Goal: Task Accomplishment & Management: Manage account settings

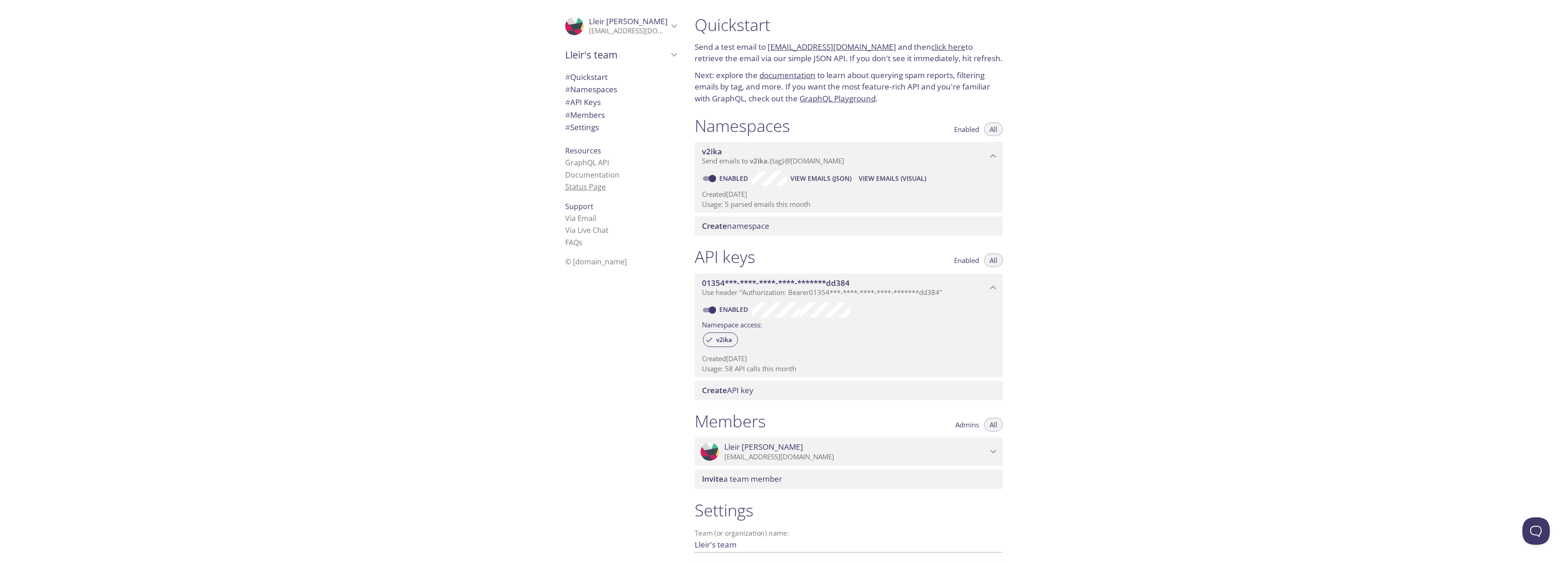
click at [581, 188] on link "Status Page" at bounding box center [585, 186] width 40 height 10
click at [557, 373] on div ".cls-1 { fill: #6d5ca8; } .cls-2 { fill: #3fc191; } .cls-3 { fill: #3b4752; } .…" at bounding box center [619, 282] width 136 height 563
click at [968, 260] on span "Enabled" at bounding box center [967, 260] width 25 height 0
click at [991, 260] on span "All" at bounding box center [993, 260] width 8 height 0
click at [977, 260] on span "Enabled" at bounding box center [967, 260] width 25 height 0
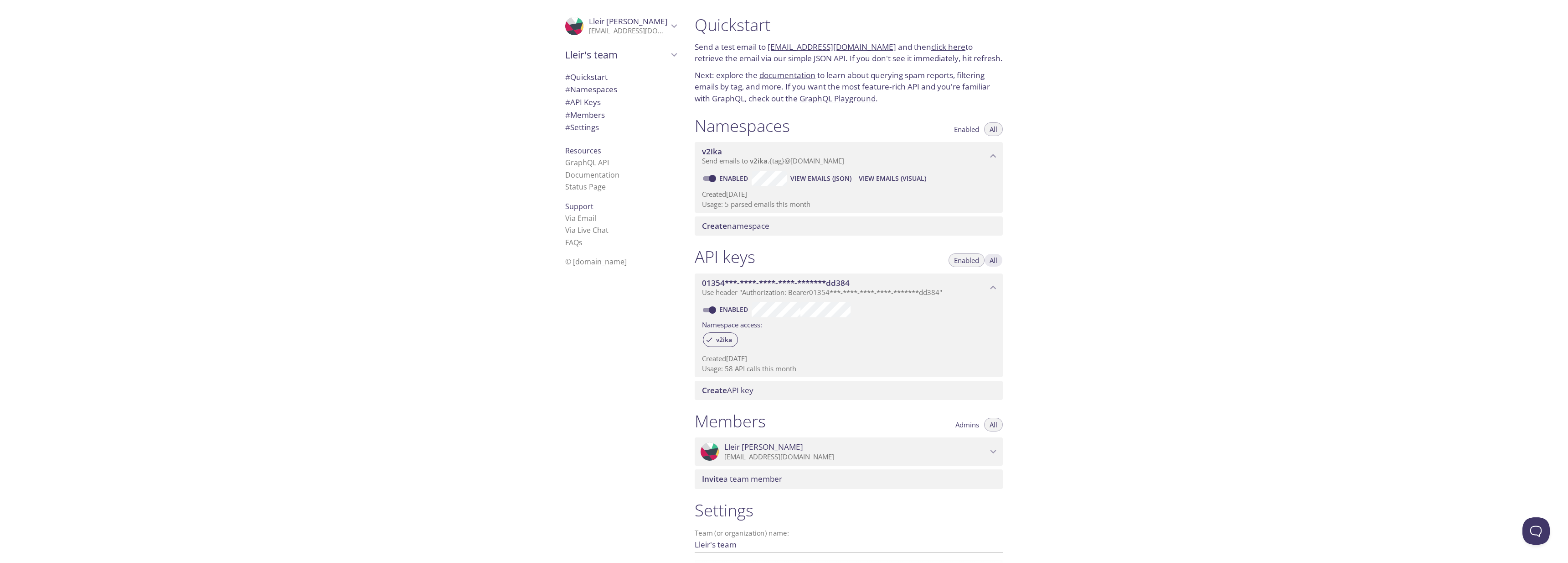
click at [995, 260] on span "All" at bounding box center [993, 260] width 8 height 0
click at [973, 260] on span "Enabled" at bounding box center [967, 260] width 25 height 0
click at [996, 260] on span "All" at bounding box center [993, 260] width 8 height 0
click at [738, 393] on span "Create API key" at bounding box center [728, 389] width 51 height 10
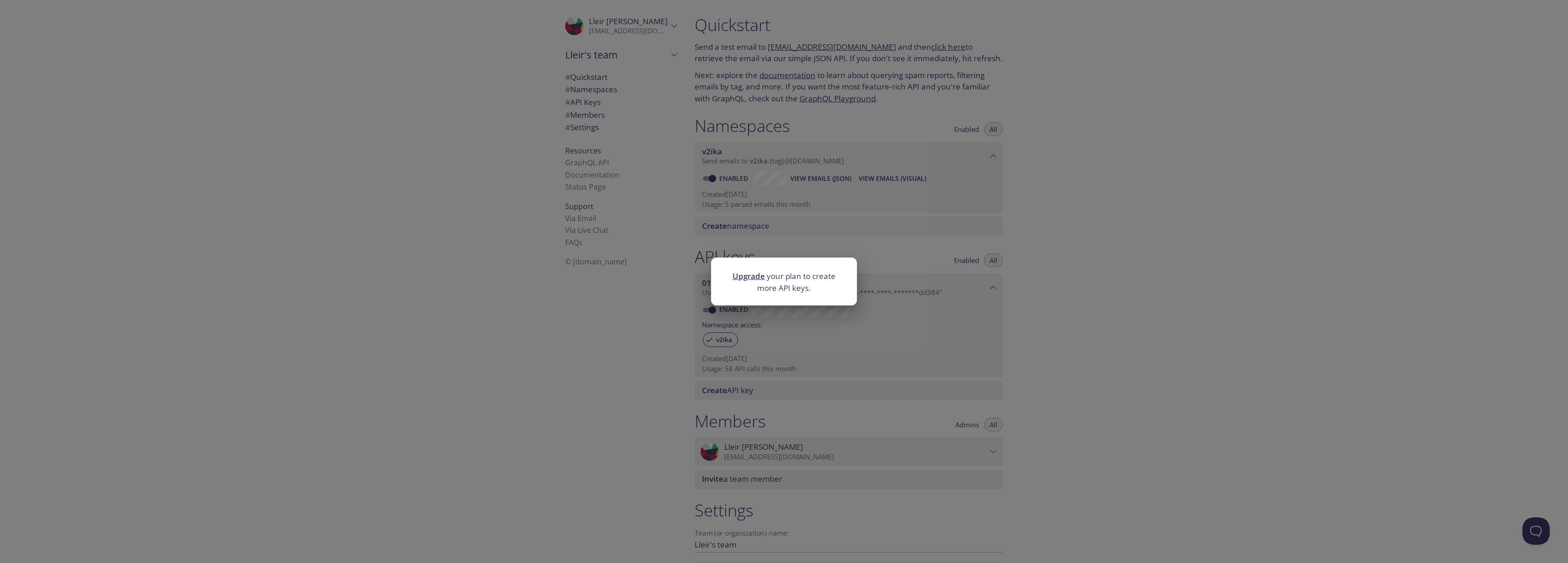
click at [776, 281] on p "Upgrade your plan to create more API keys." at bounding box center [784, 282] width 124 height 24
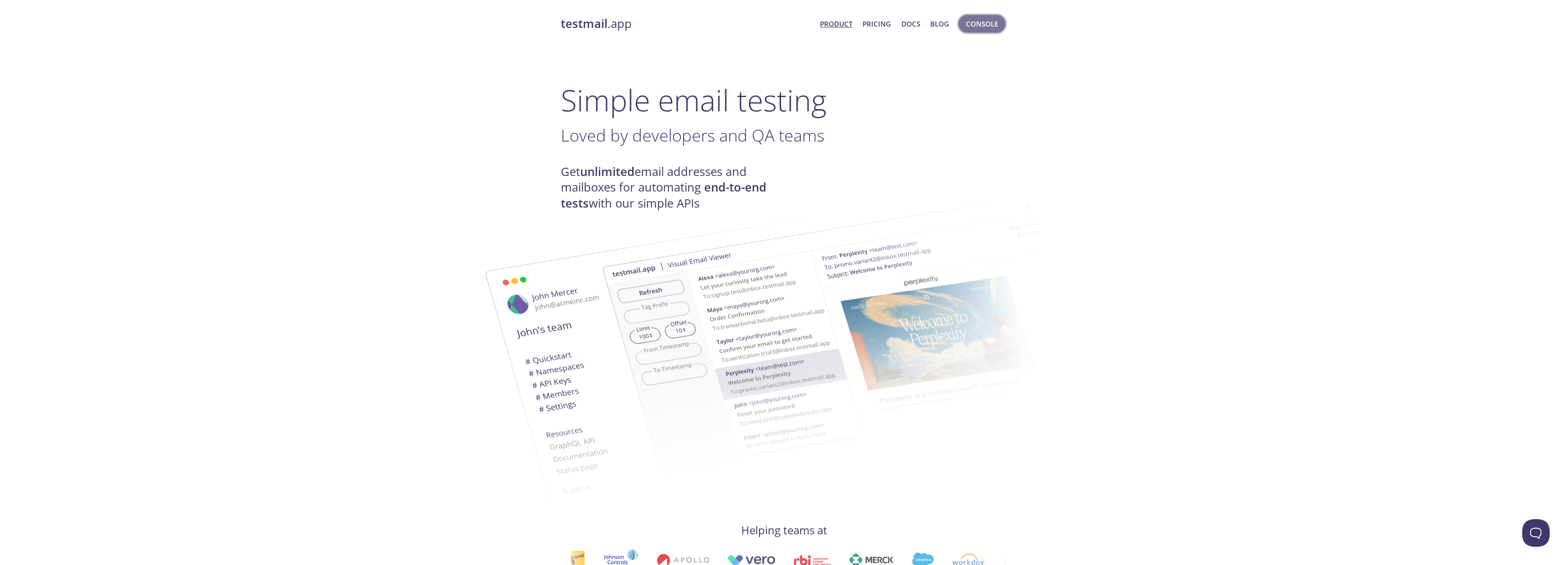
click at [983, 25] on span "Console" at bounding box center [982, 24] width 32 height 12
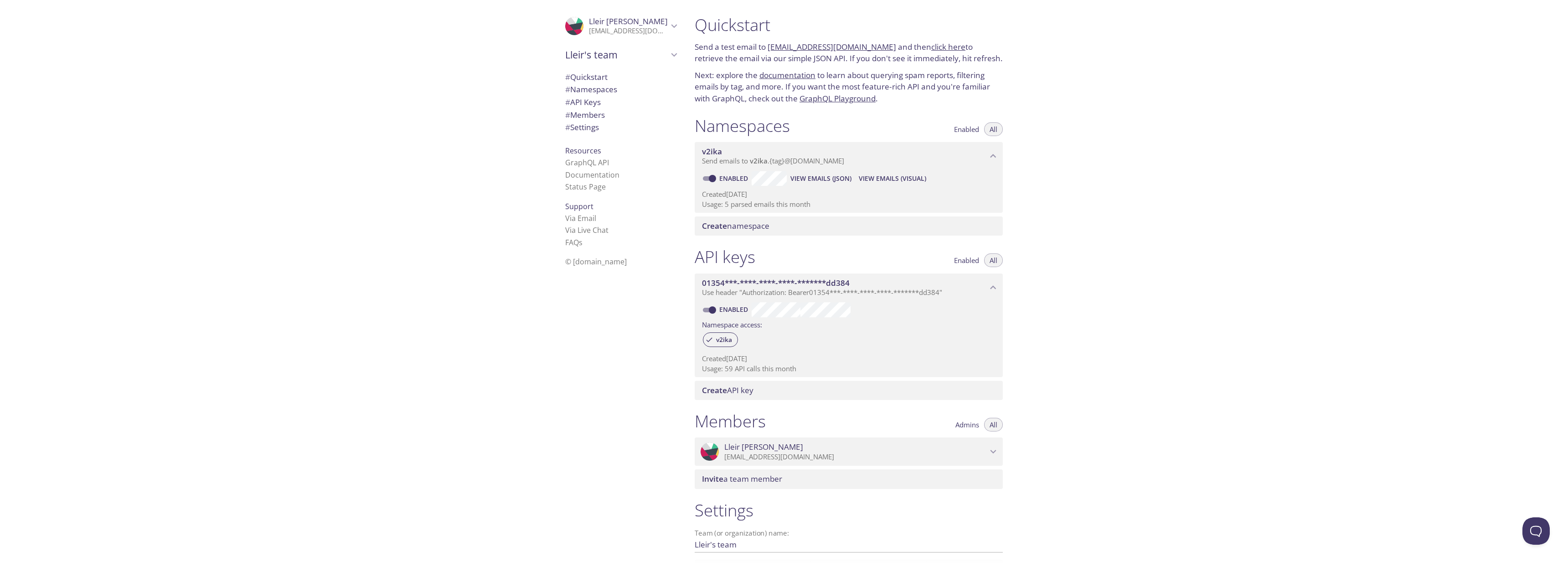
drag, startPoint x: 1175, startPoint y: 128, endPoint x: 1166, endPoint y: 135, distance: 11.4
click at [1174, 129] on div "Quickstart Send a test email to [EMAIL_ADDRESS][DOMAIN_NAME] and then click her…" at bounding box center [1128, 282] width 881 height 563
click at [585, 386] on div ".cls-1 { fill: #6d5ca8; } .cls-2 { fill: #3fc191; } .cls-3 { fill: #3b4752; } .…" at bounding box center [619, 282] width 136 height 563
click at [594, 78] on span "# Quickstart" at bounding box center [586, 77] width 42 height 10
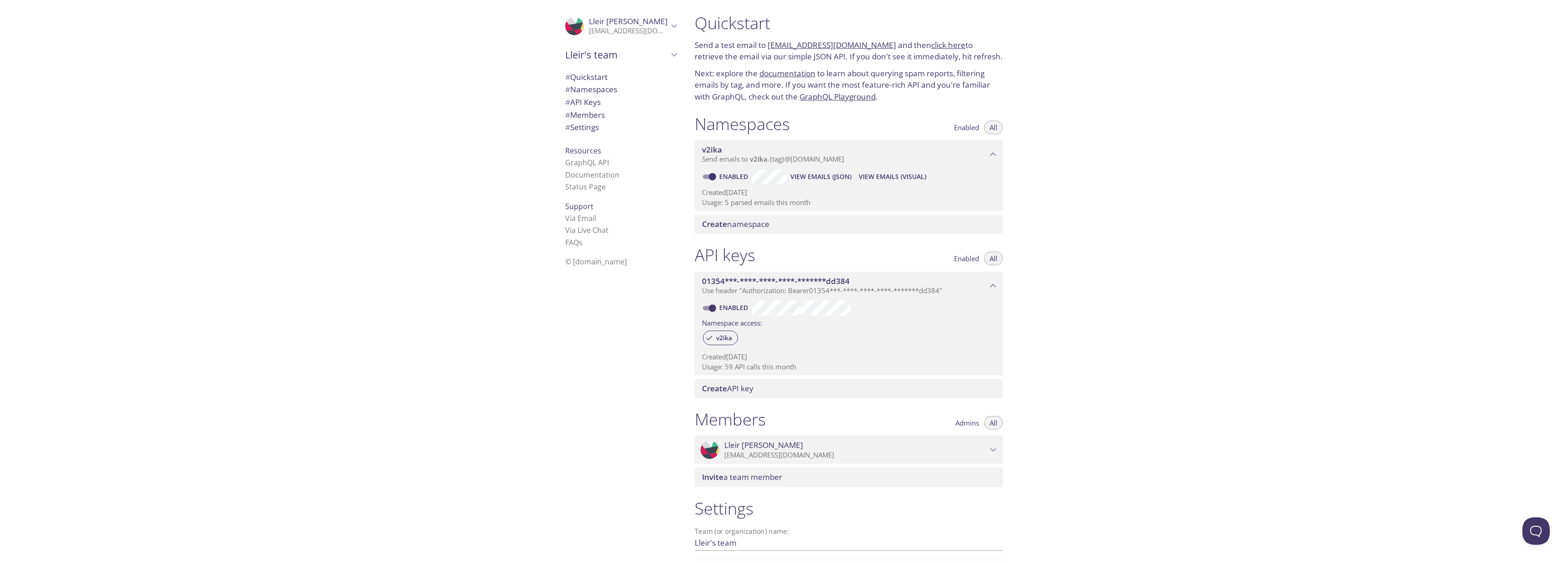
click at [588, 104] on span "# API Keys" at bounding box center [583, 102] width 35 height 10
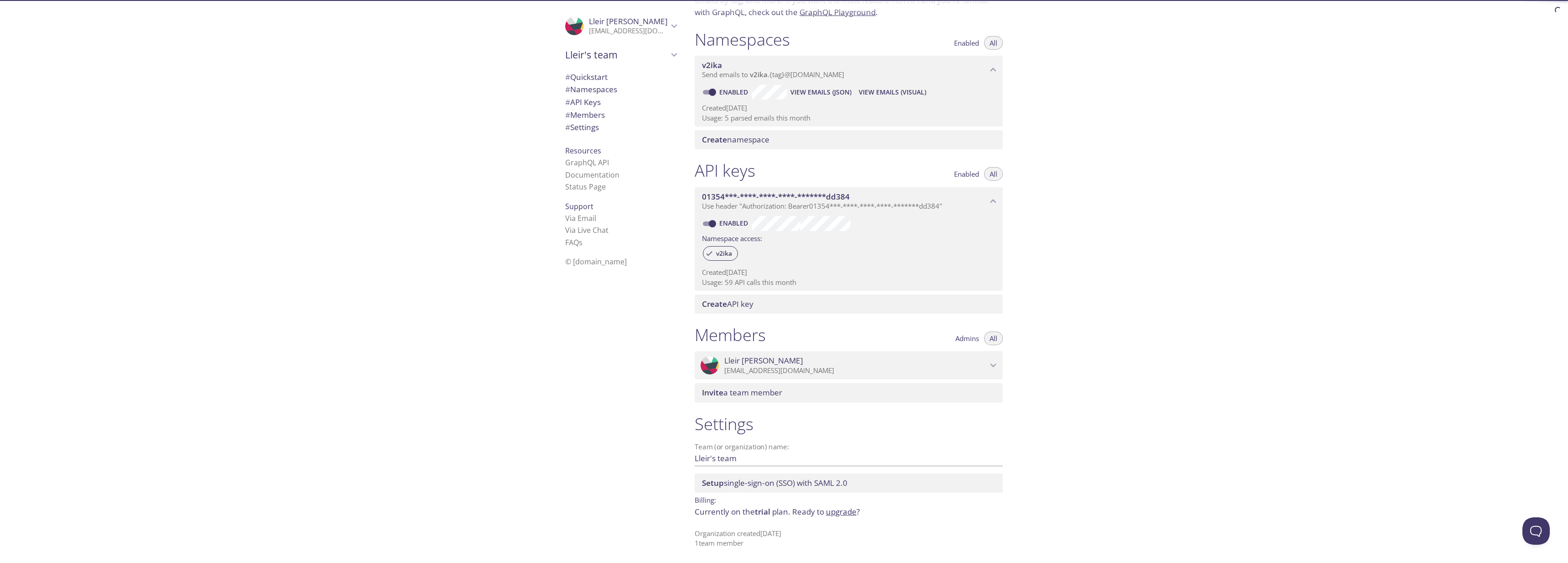
click at [588, 104] on span "# API Keys" at bounding box center [583, 102] width 35 height 10
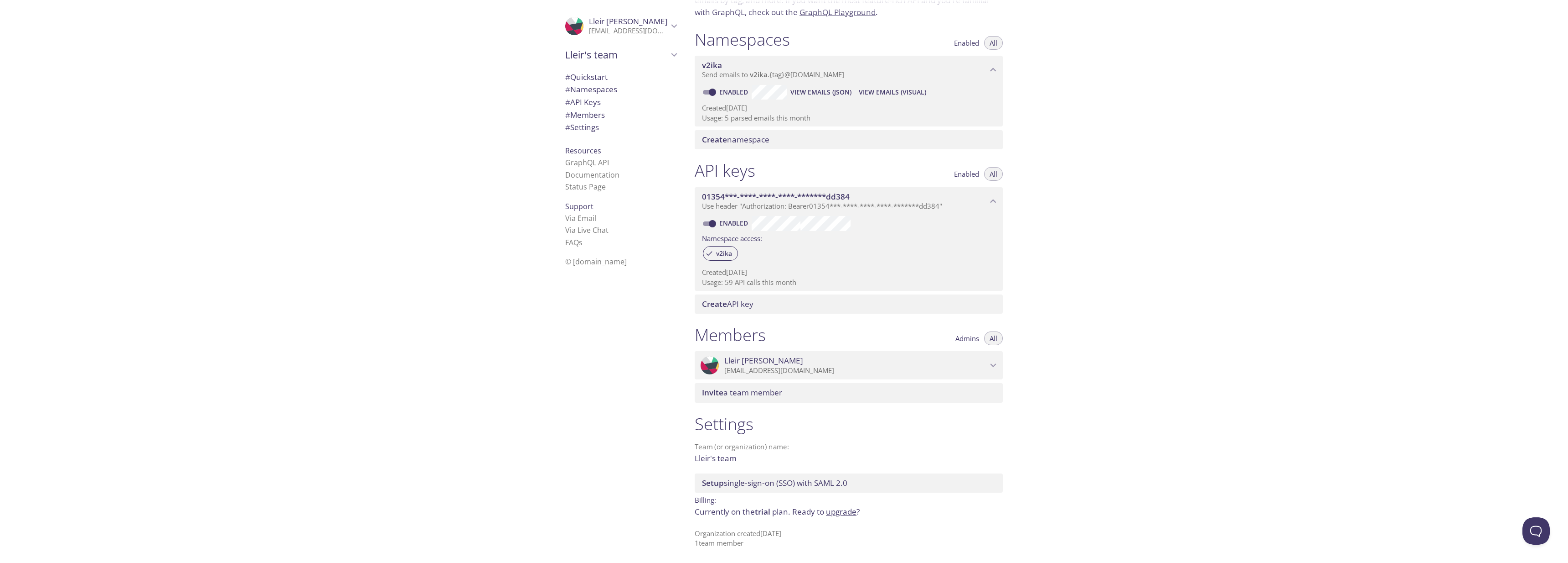
scroll to position [85, 0]
click at [813, 198] on span "01354***-****-****-****-*******dd384" at bounding box center [776, 197] width 147 height 10
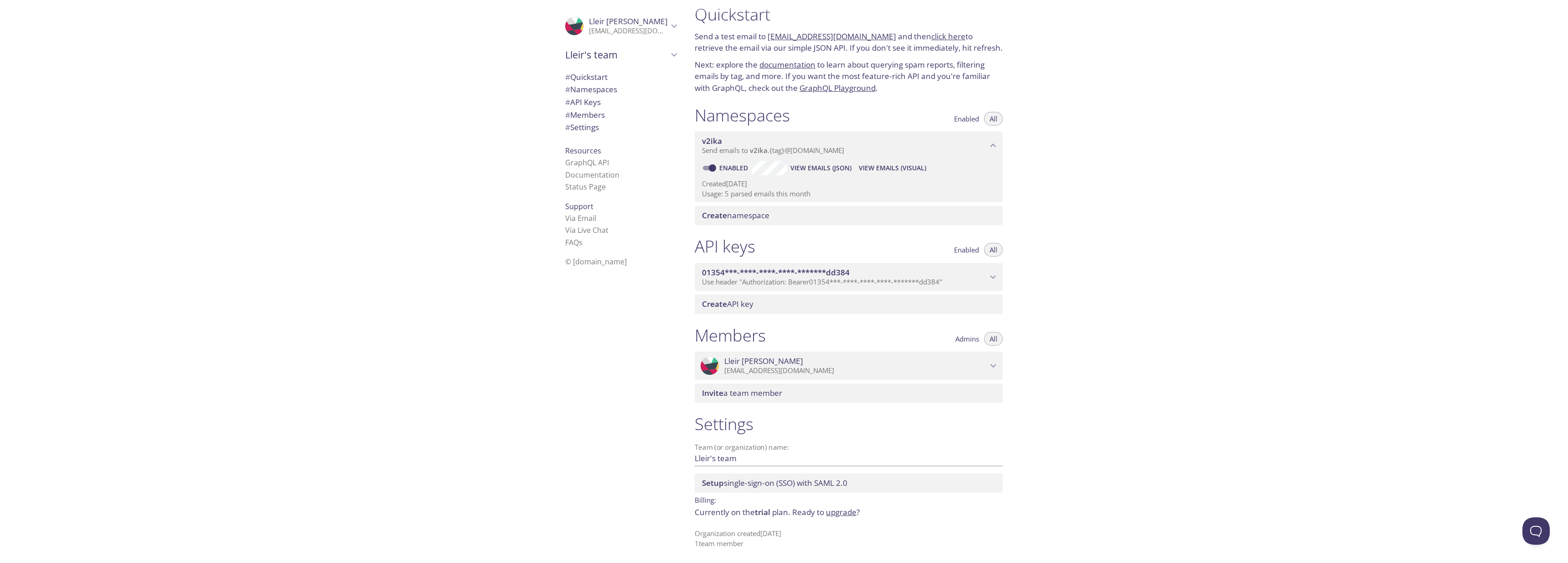
click at [794, 277] on span "Use header "Authorization: Bearer 01354***-****-****-****-*******dd384 "" at bounding box center [822, 282] width 240 height 9
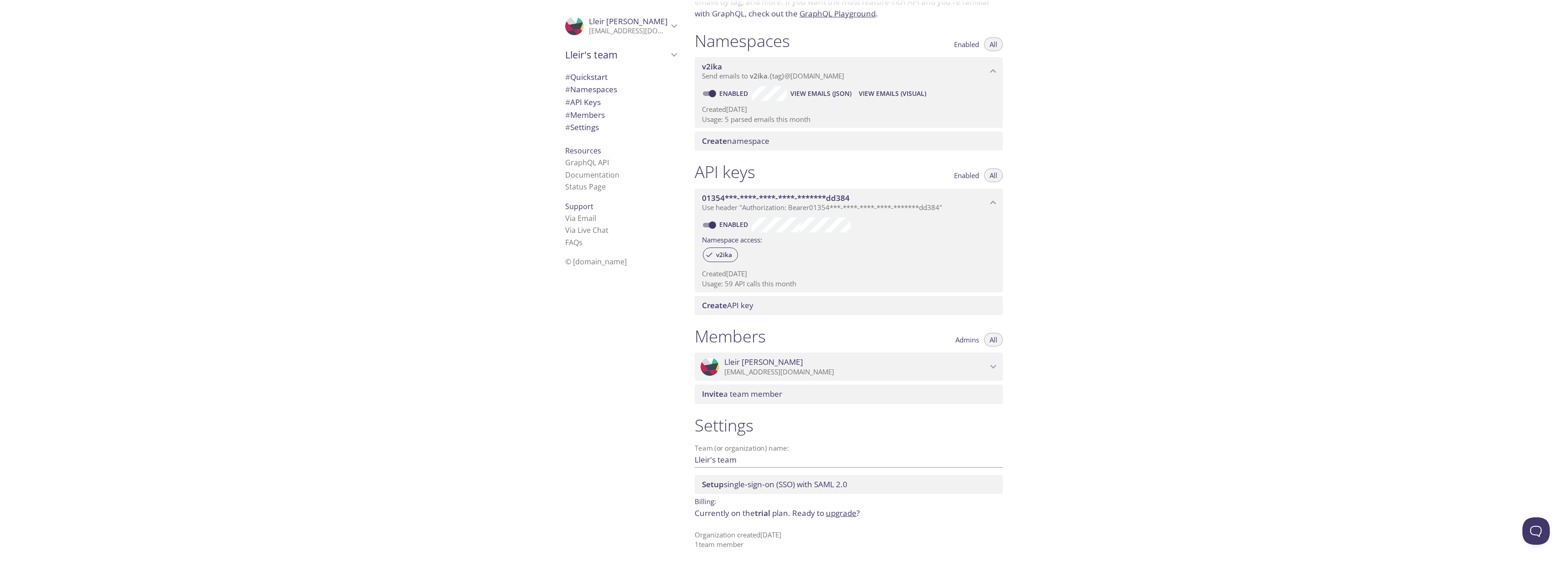
click at [973, 175] on span "Enabled" at bounding box center [967, 175] width 25 height 0
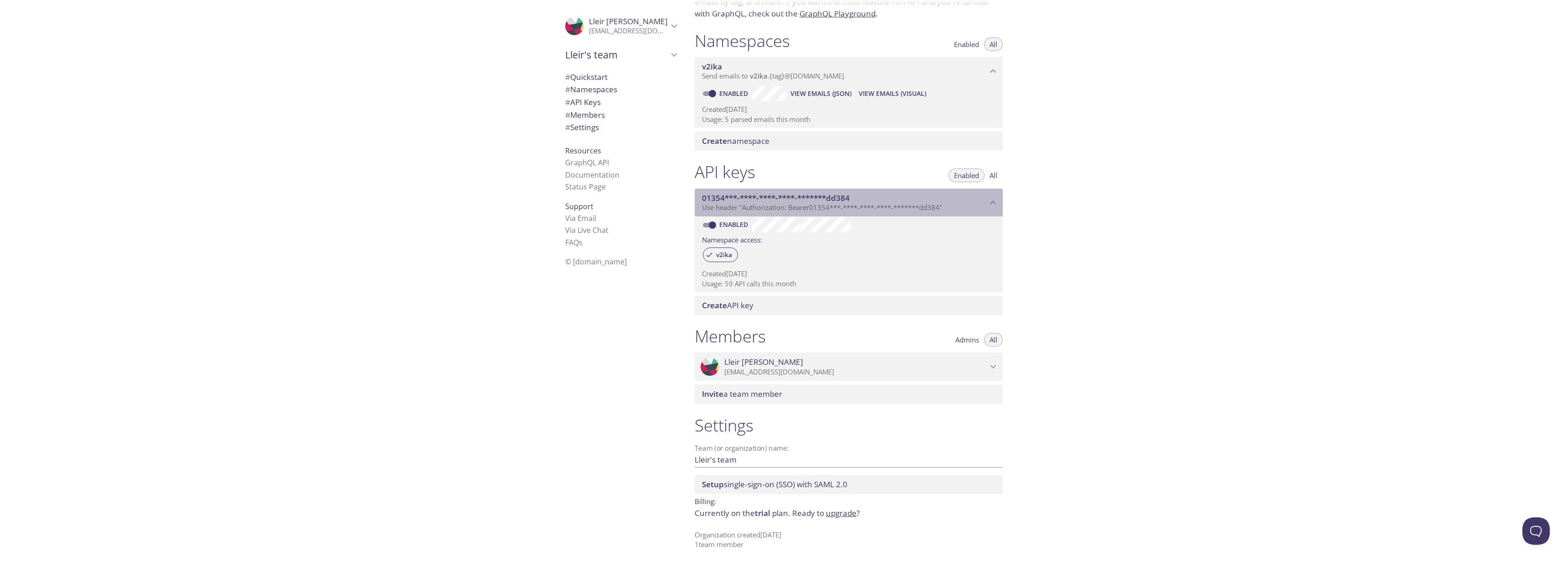
click at [990, 197] on icon "01354***-****-****-****-*******dd384 API key" at bounding box center [994, 202] width 12 height 12
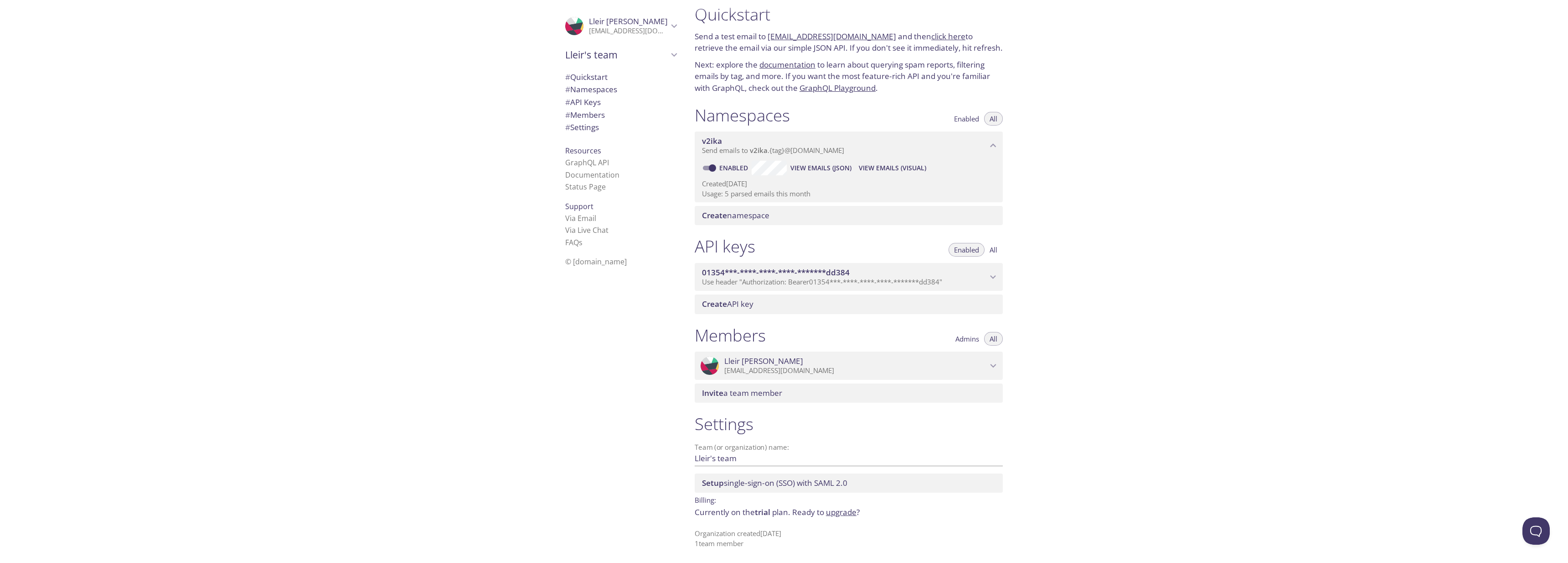
click at [991, 273] on icon "01354***-****-****-****-*******dd384 API key" at bounding box center [994, 277] width 12 height 12
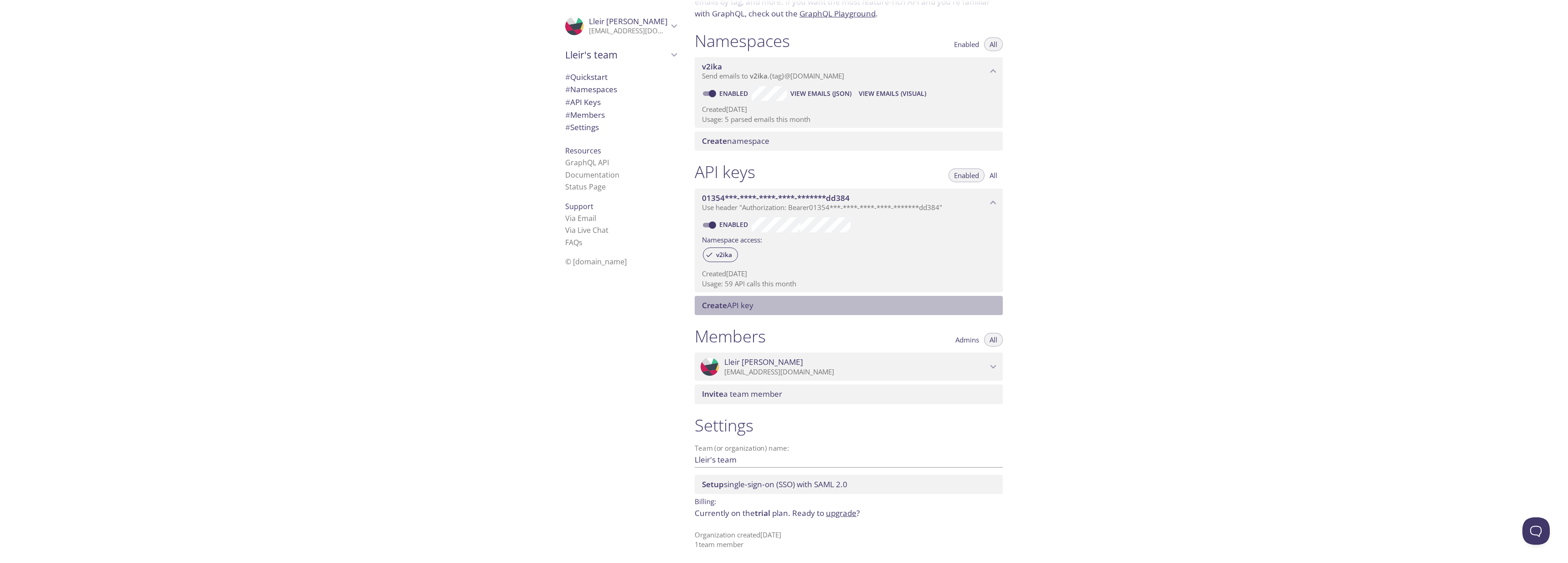
click at [954, 303] on span "Create API key" at bounding box center [851, 305] width 297 height 10
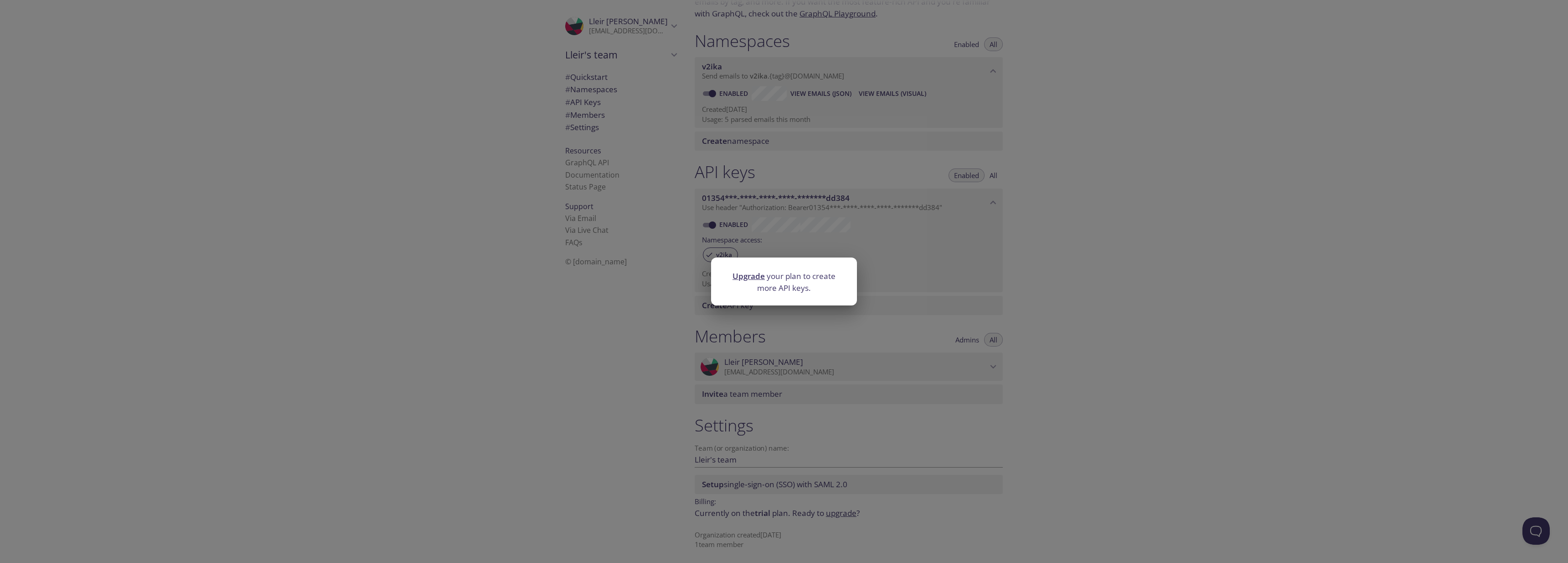
click at [757, 278] on link "Upgrade" at bounding box center [749, 276] width 32 height 10
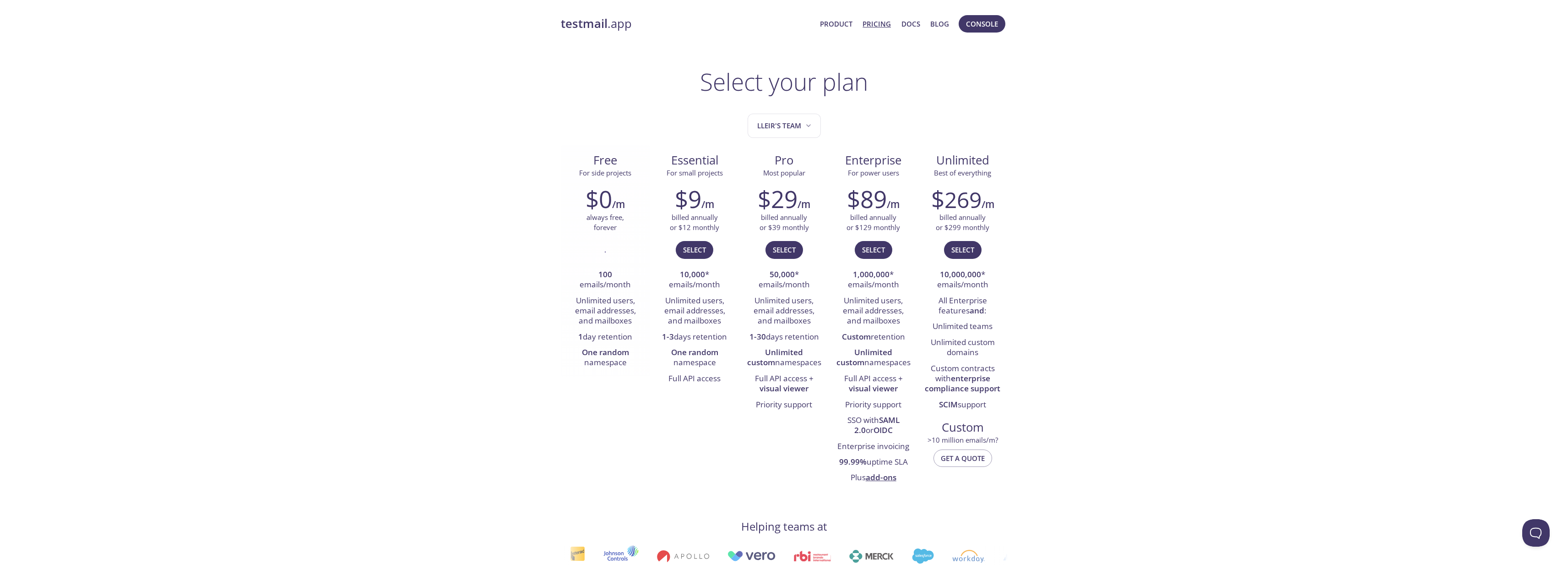
click at [603, 209] on h2 "$0" at bounding box center [598, 199] width 26 height 27
click at [599, 330] on li "1 day retention" at bounding box center [605, 337] width 75 height 15
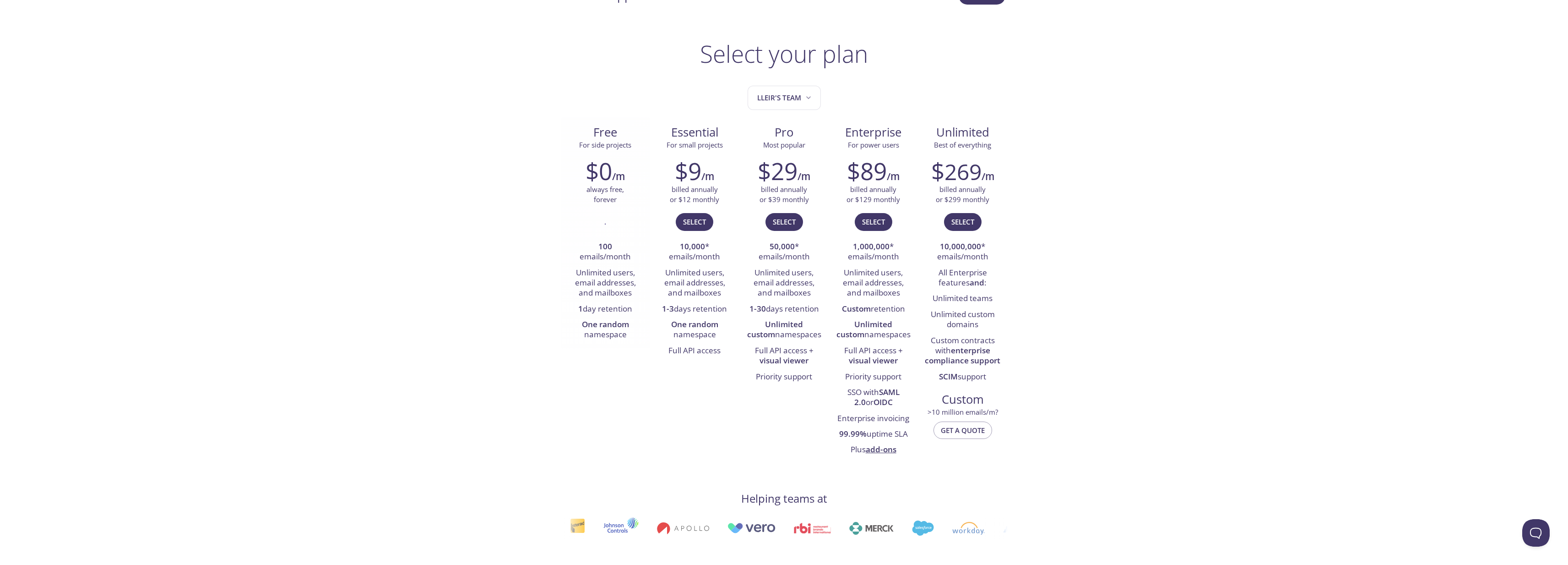
scroll to position [3, 0]
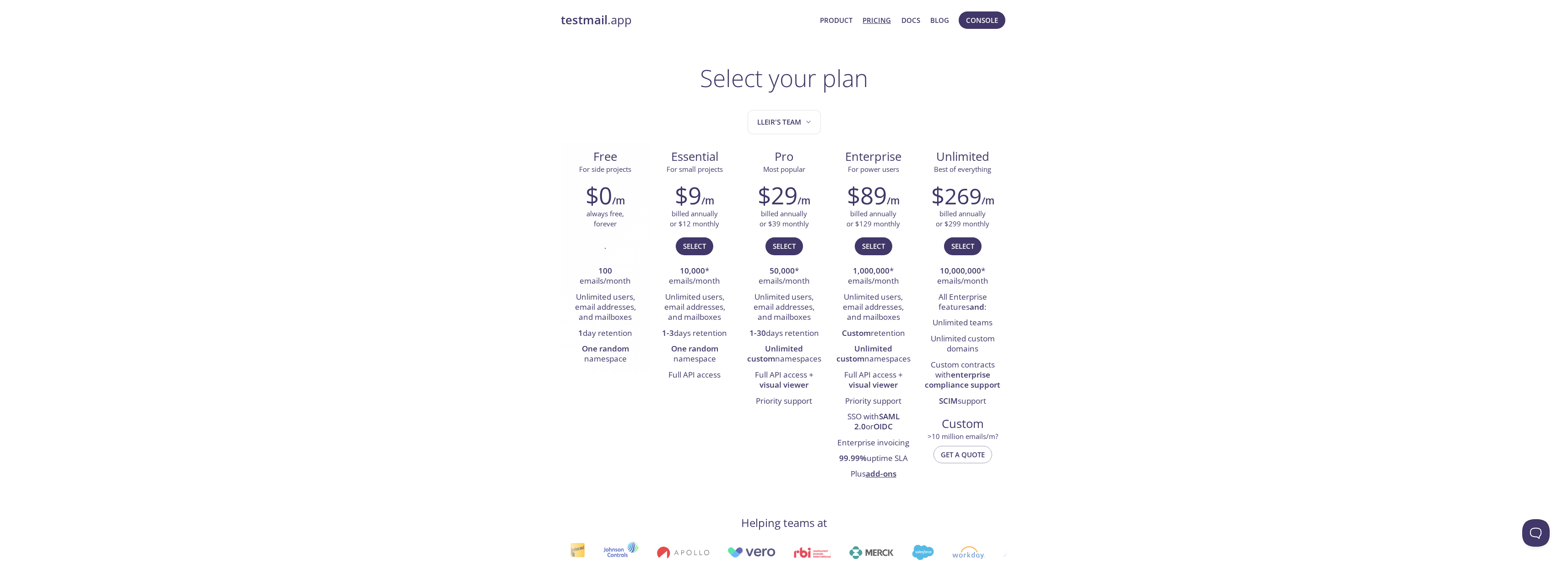
click at [599, 245] on div "." at bounding box center [605, 250] width 75 height 26
click at [608, 247] on div "." at bounding box center [605, 250] width 75 height 26
click at [779, 118] on span "Lleir's team" at bounding box center [785, 122] width 56 height 13
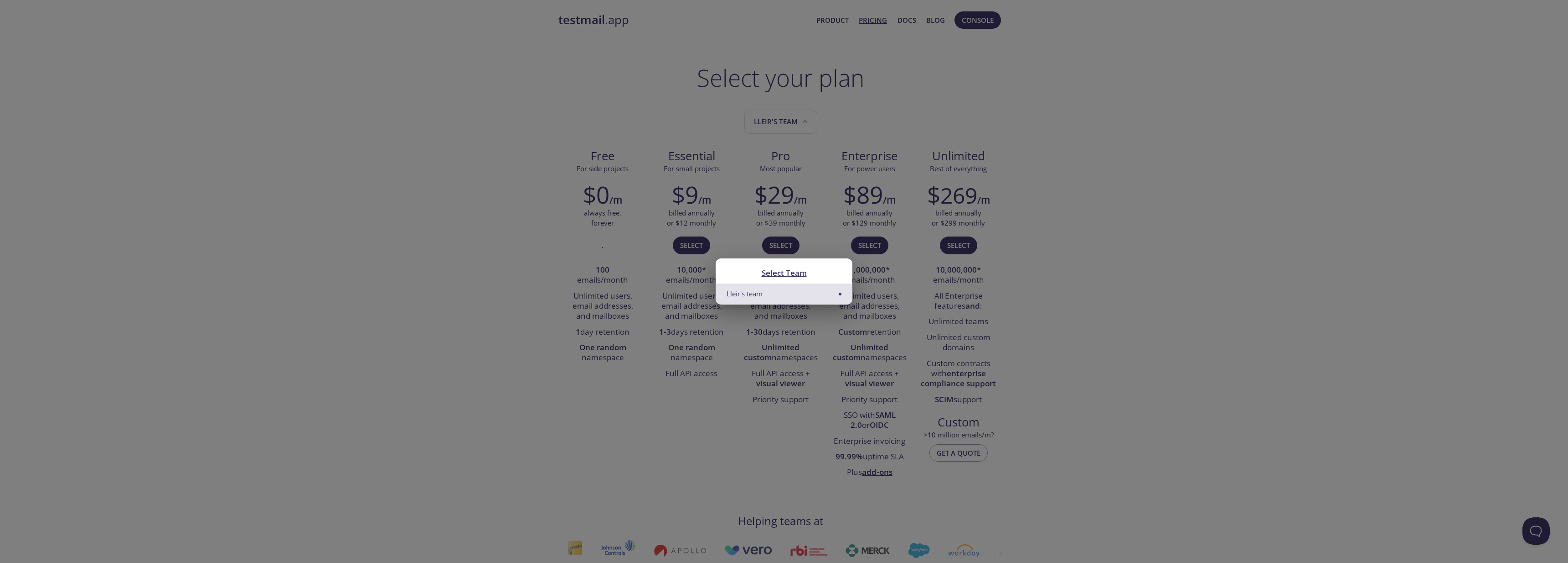
click at [800, 287] on li "Lleir's team" at bounding box center [784, 293] width 136 height 20
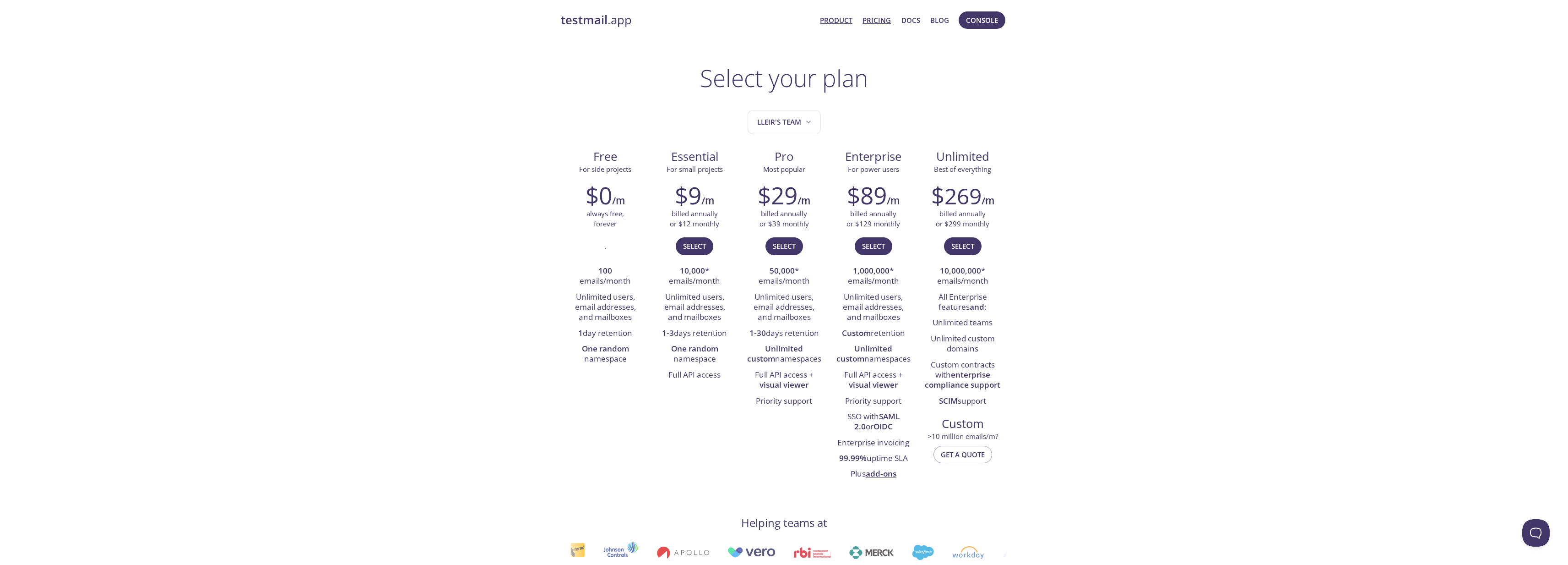
click at [852, 23] on link "Product" at bounding box center [836, 20] width 32 height 12
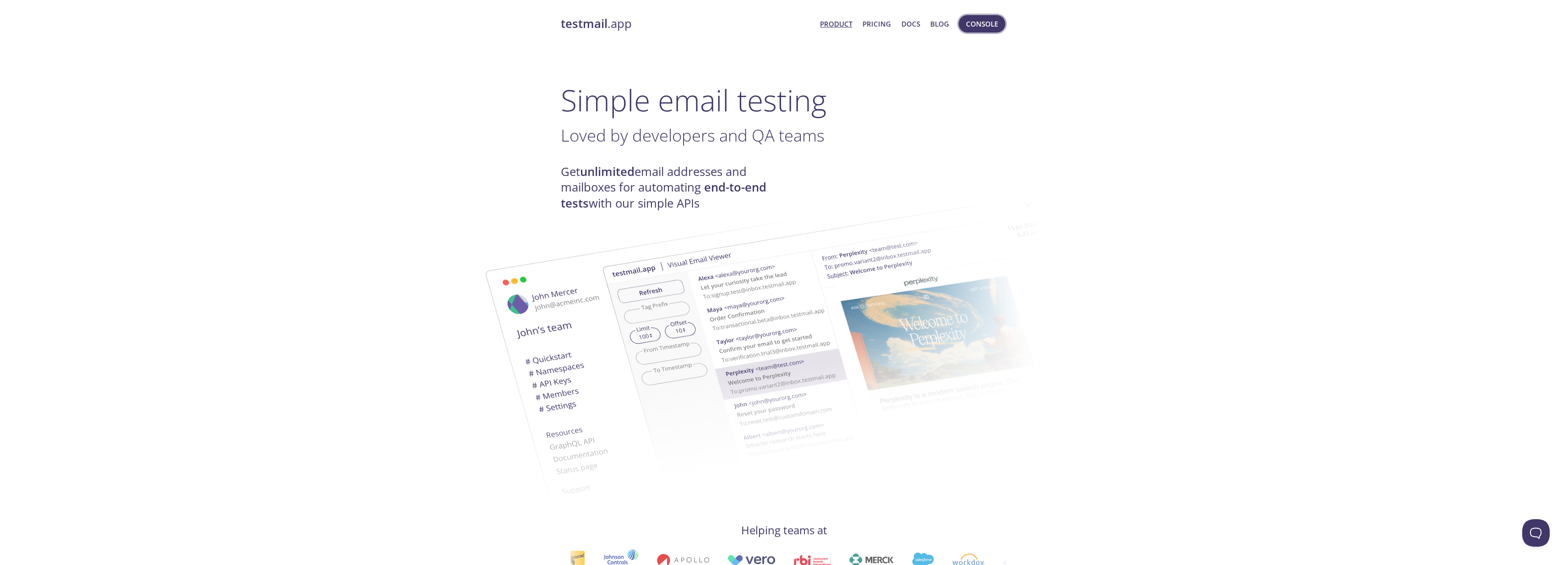
click at [973, 28] on span "Console" at bounding box center [982, 24] width 32 height 12
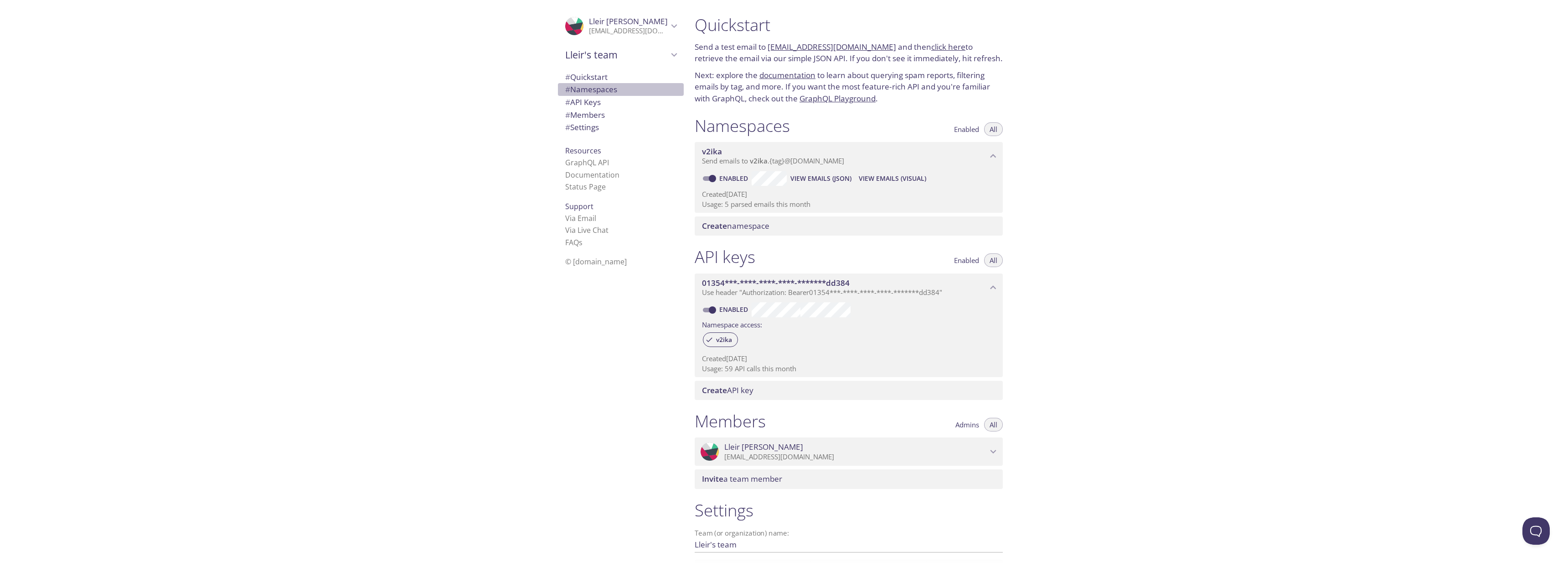
click at [620, 92] on span "# Namespaces" at bounding box center [621, 89] width 111 height 12
click at [759, 227] on span "Create namespace" at bounding box center [736, 224] width 67 height 10
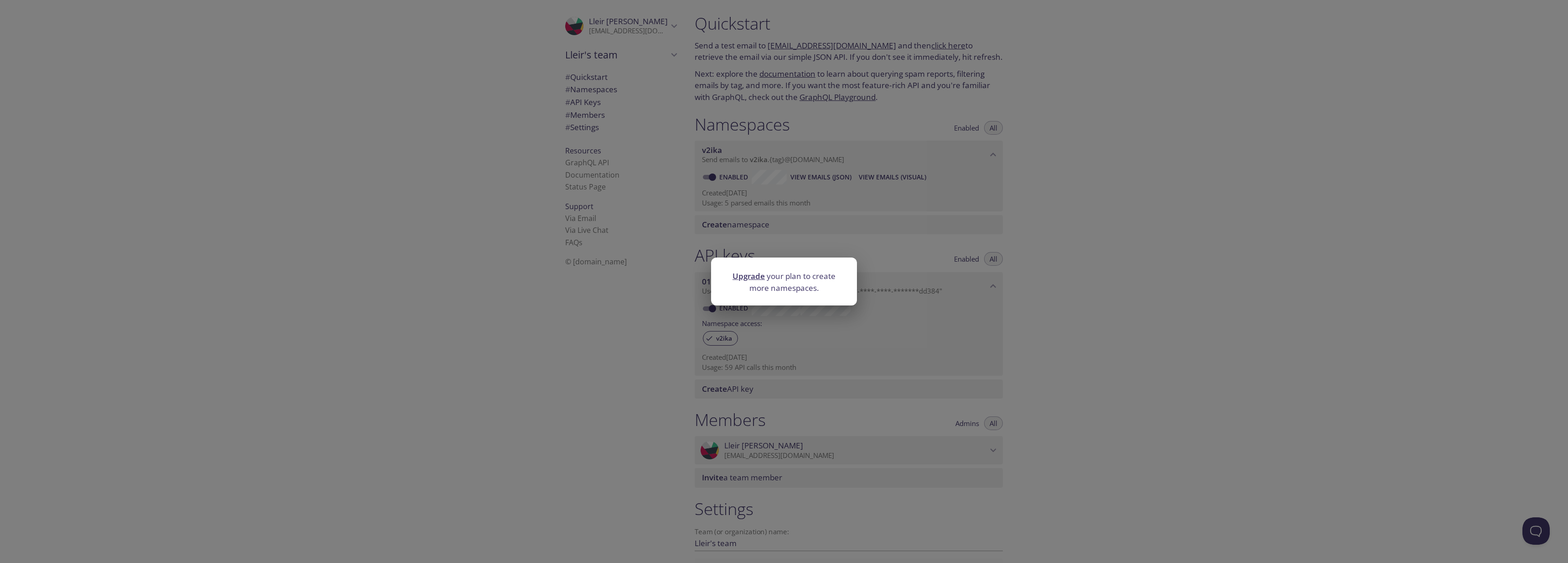
click at [760, 229] on div "Upgrade your plan to create more namespaces." at bounding box center [784, 282] width 1568 height 563
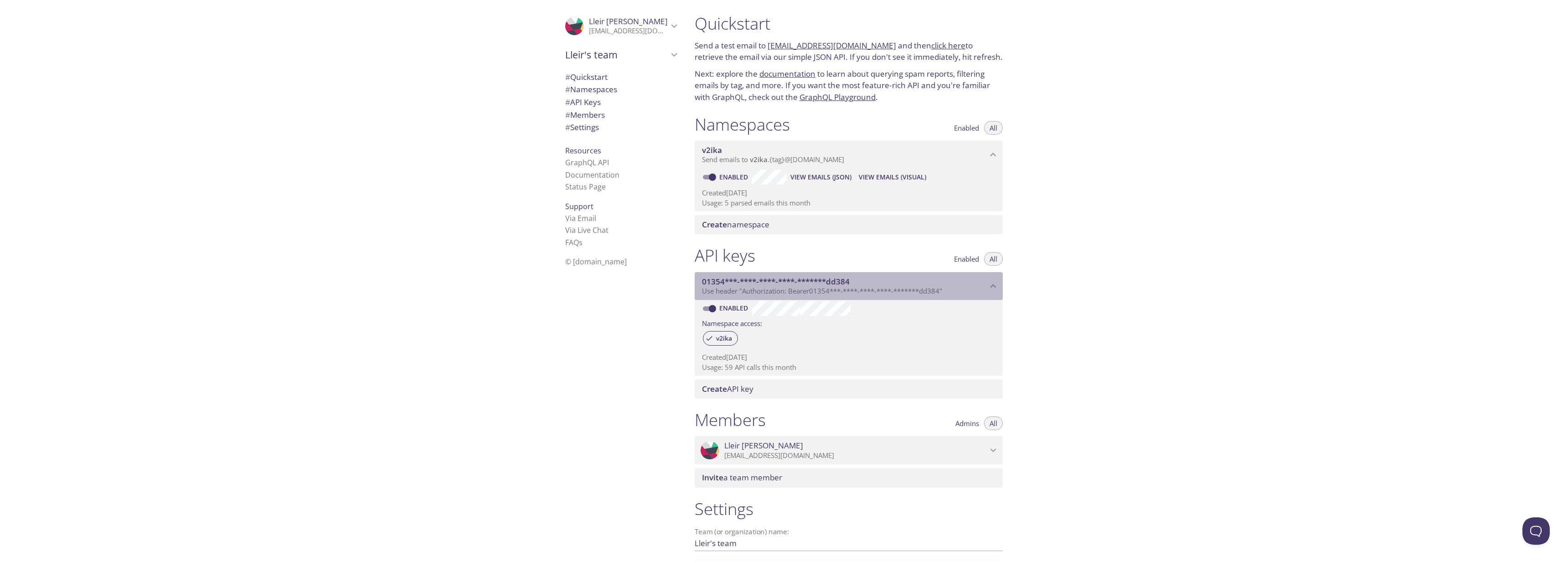
click at [730, 288] on span "Use header "Authorization: Bearer 01354***-****-****-****-*******dd384 "" at bounding box center [822, 290] width 240 height 9
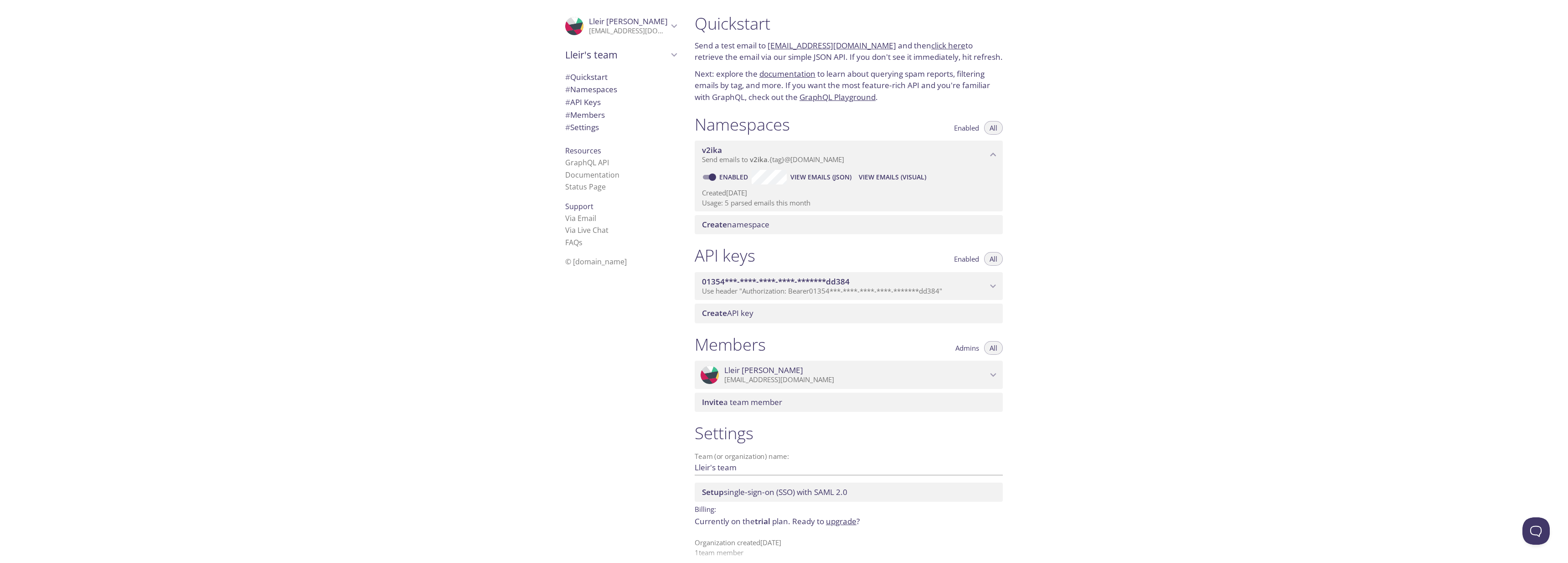
click at [730, 290] on span "Use header "Authorization: Bearer 01354***-****-****-****-*******dd384 "" at bounding box center [822, 290] width 240 height 9
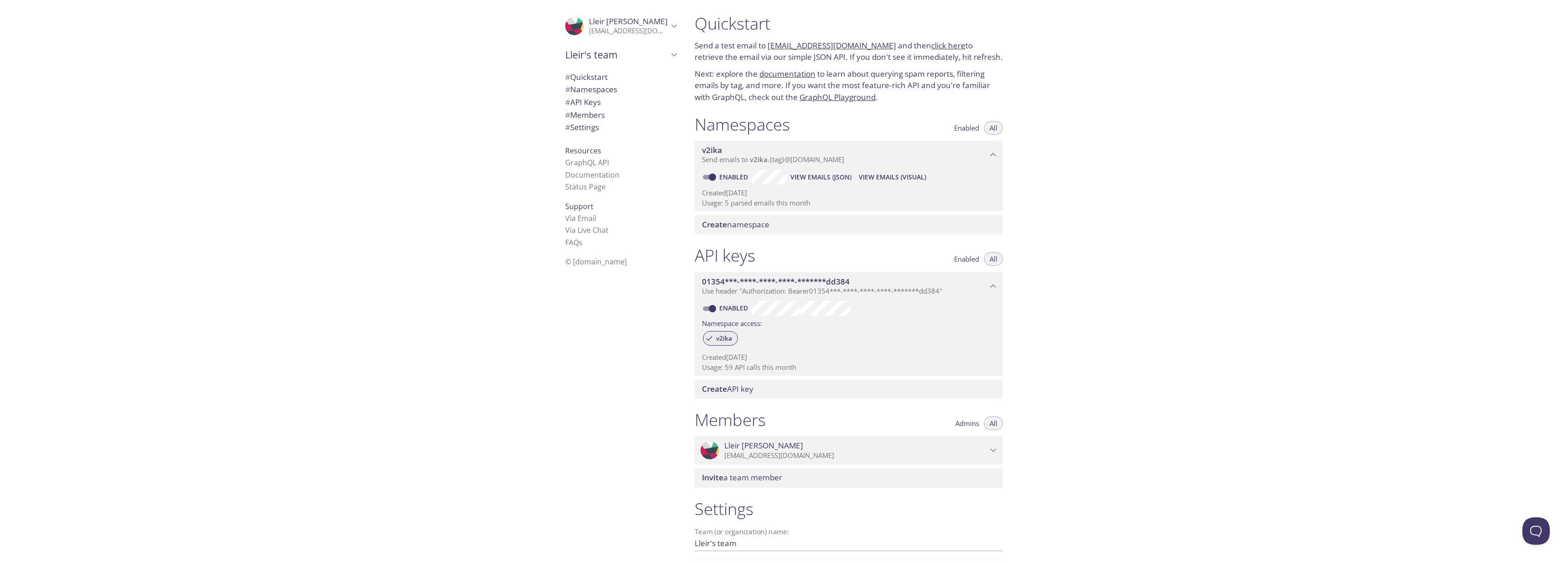
click at [717, 338] on span "v2ika" at bounding box center [724, 338] width 27 height 8
click at [712, 338] on span "v2ika" at bounding box center [724, 338] width 27 height 8
click at [761, 169] on div "Enabled View Emails (JSON) View Emails (Visual)" at bounding box center [849, 176] width 294 height 15
drag, startPoint x: 585, startPoint y: 77, endPoint x: 616, endPoint y: 78, distance: 31.0
click at [565, 78] on span "#" at bounding box center [568, 77] width 5 height 10
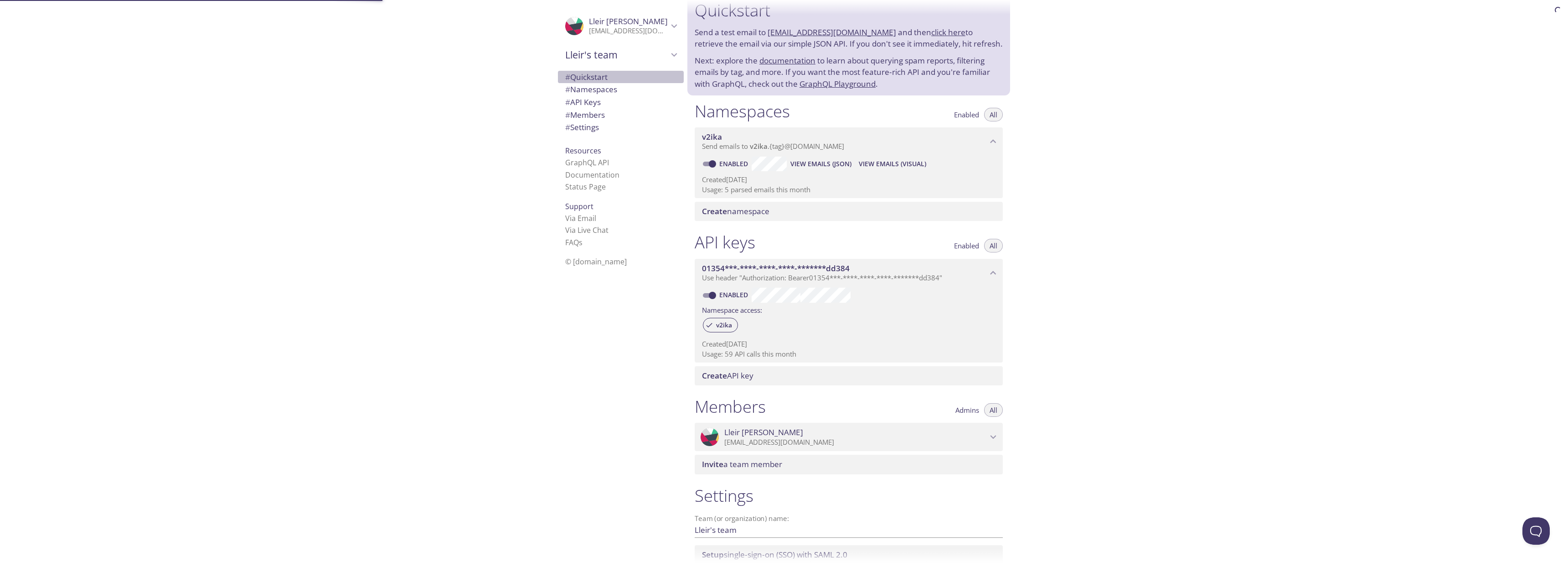
click at [589, 74] on span "# Quickstart" at bounding box center [586, 77] width 42 height 10
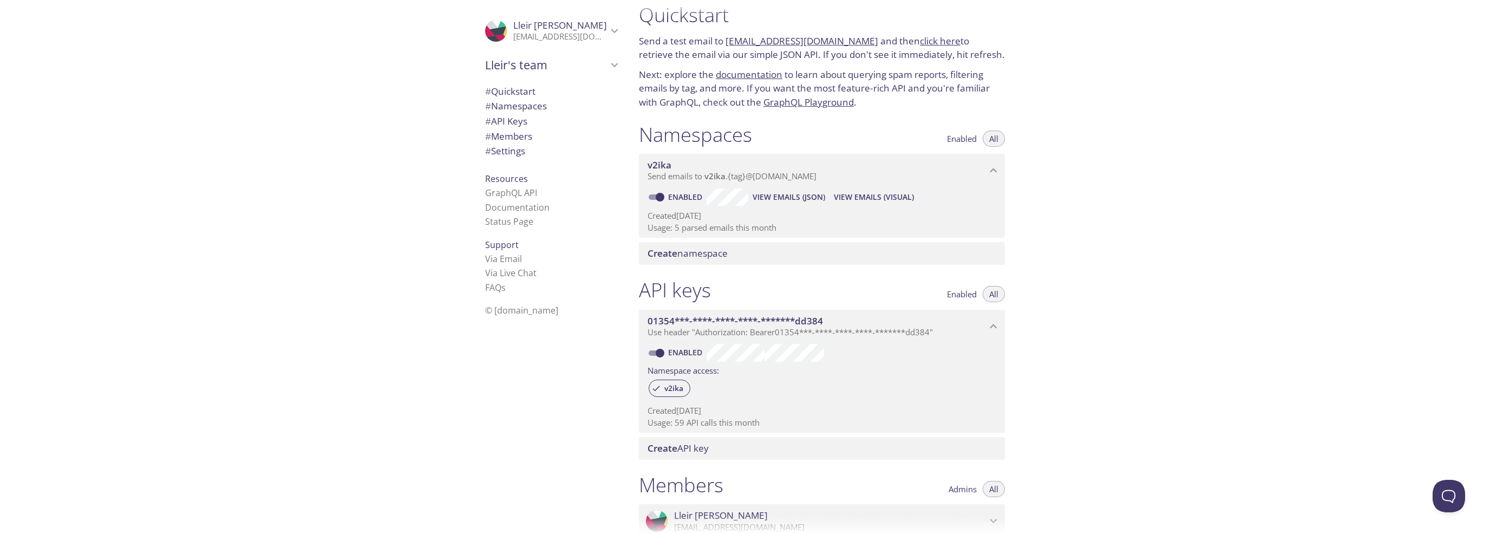
scroll to position [15, 0]
click at [800, 211] on p "Created 11 Sep 2025" at bounding box center [821, 215] width 349 height 11
click at [1264, 225] on div "Quickstart Send a test email to v2ika.test@inbox.testmail.app and then click he…" at bounding box center [1060, 267] width 860 height 534
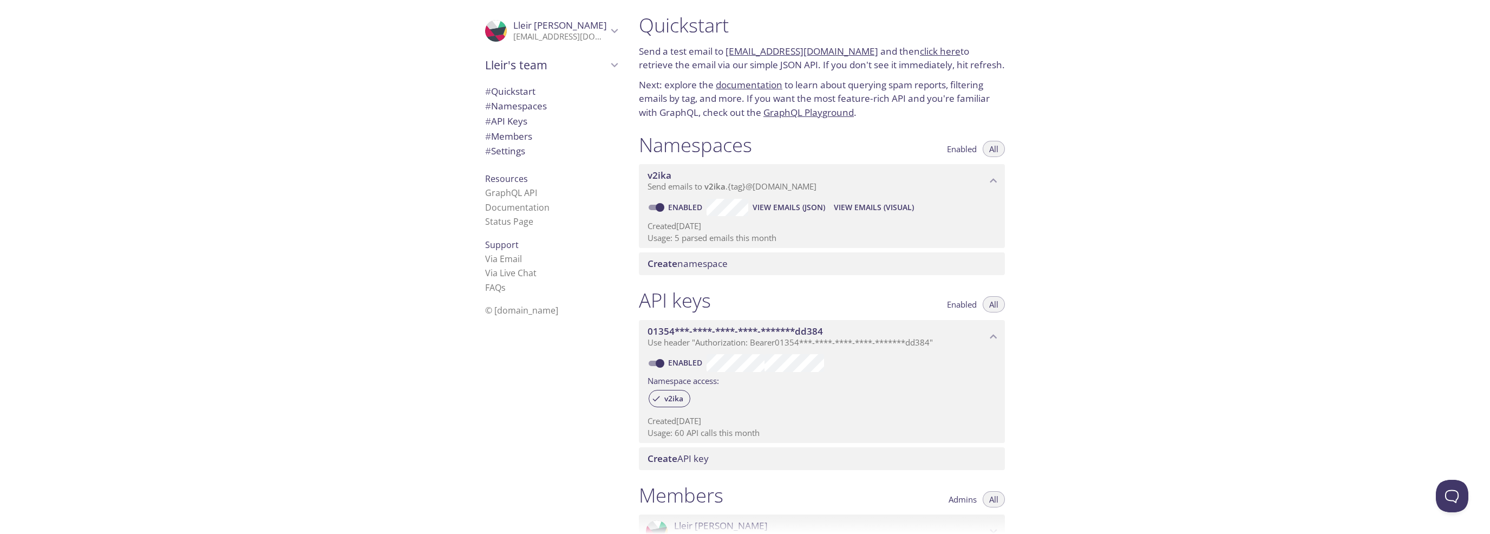
scroll to position [0, 0]
click at [1037, 204] on div "Quickstart Send a test email to v2ika.test@inbox.testmail.app and then click he…" at bounding box center [1060, 267] width 860 height 534
click at [1089, 229] on div "Quickstart Send a test email to v2ika.test@inbox.testmail.app and then click he…" at bounding box center [1060, 267] width 860 height 534
click at [698, 267] on span "Create namespace" at bounding box center [687, 267] width 80 height 12
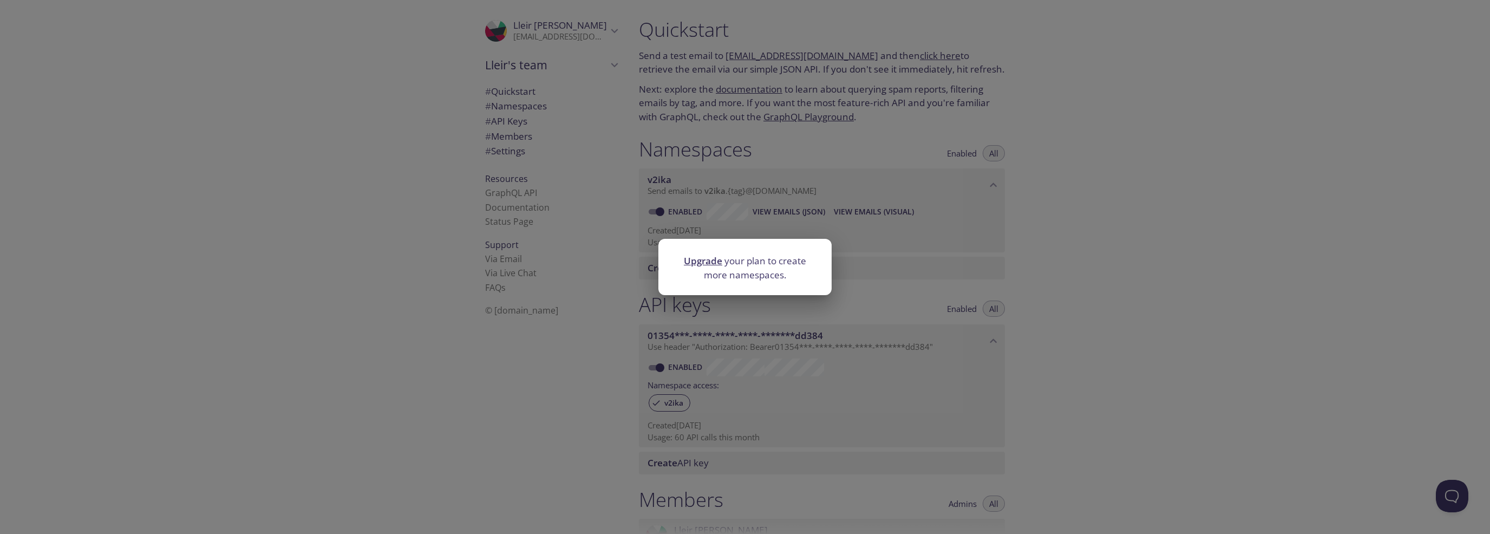
click at [705, 256] on link "Upgrade" at bounding box center [703, 260] width 38 height 12
